Goal: Find specific page/section: Find specific page/section

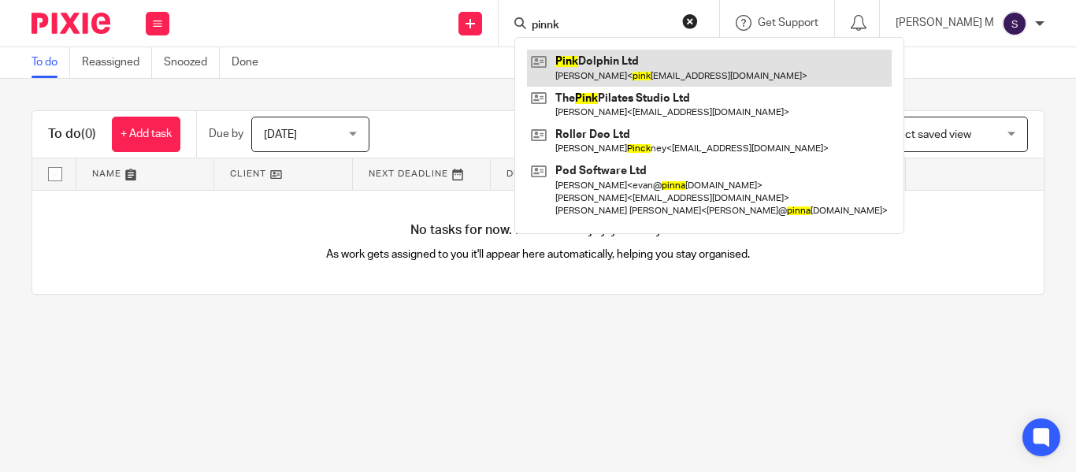
type input "pinnk"
click at [672, 76] on link at bounding box center [709, 68] width 365 height 36
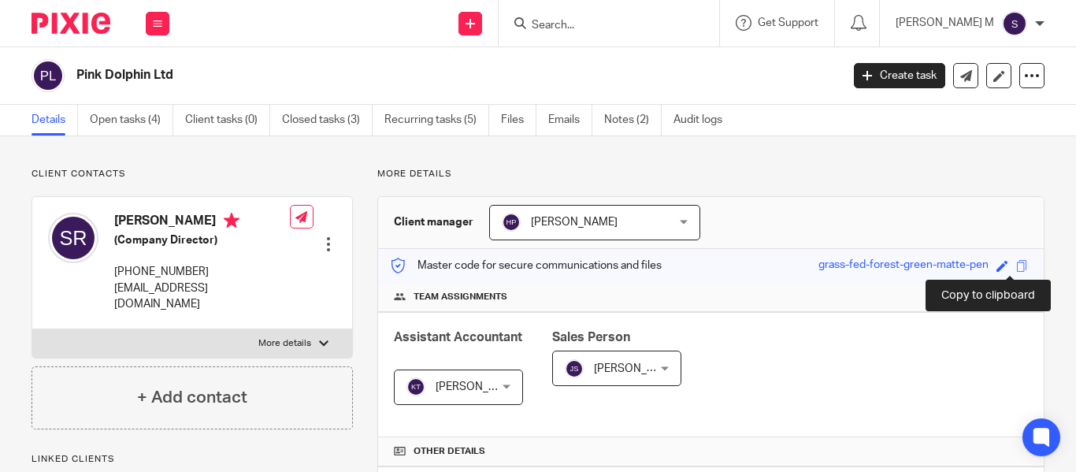
click at [1016, 264] on span at bounding box center [1022, 266] width 12 height 12
